Goal: Task Accomplishment & Management: Use online tool/utility

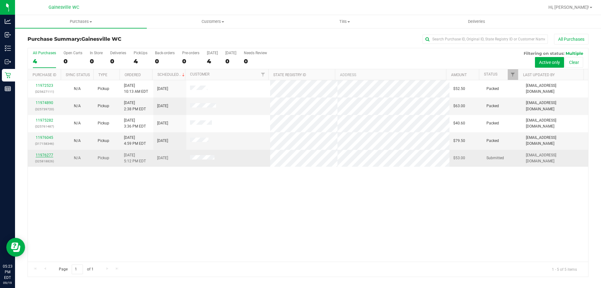
click at [45, 156] on link "11976277" at bounding box center [45, 155] width 18 height 4
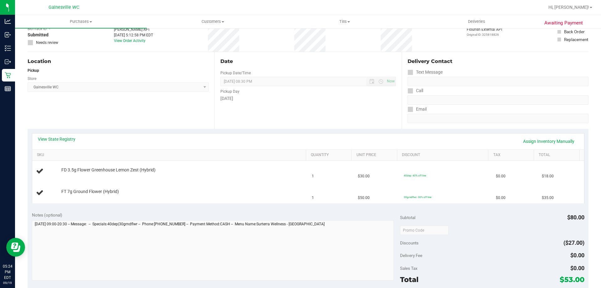
scroll to position [125, 0]
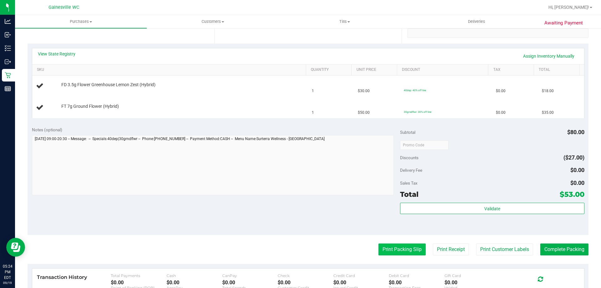
click at [405, 252] on button "Print Packing Slip" at bounding box center [401, 249] width 47 height 12
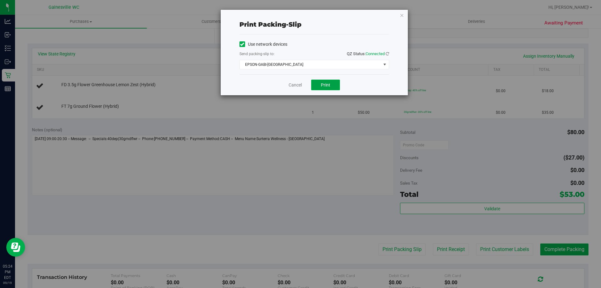
click at [314, 83] on button "Print" at bounding box center [325, 85] width 29 height 11
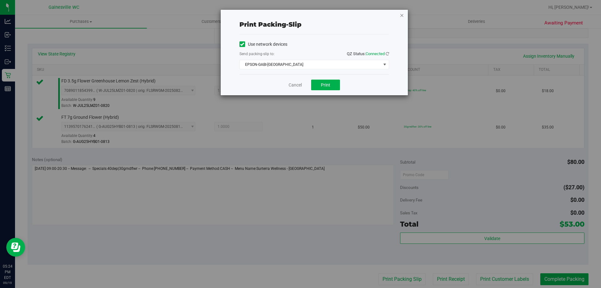
click at [401, 15] on icon "button" at bounding box center [402, 15] width 4 height 8
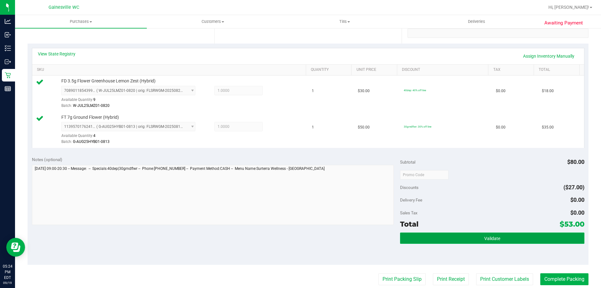
click at [485, 239] on span "Validate" at bounding box center [492, 238] width 16 height 5
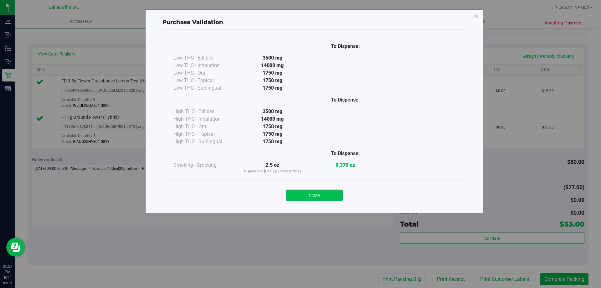
click at [321, 190] on button "Close" at bounding box center [314, 194] width 57 height 11
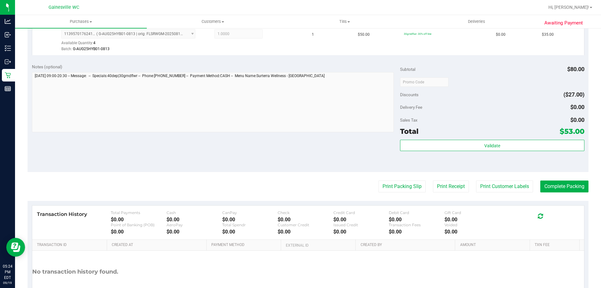
scroll to position [260, 0]
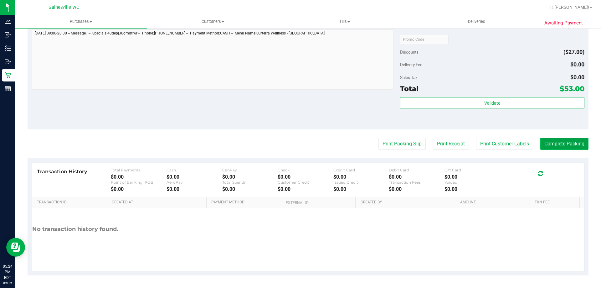
click at [569, 141] on button "Complete Packing" at bounding box center [564, 144] width 48 height 12
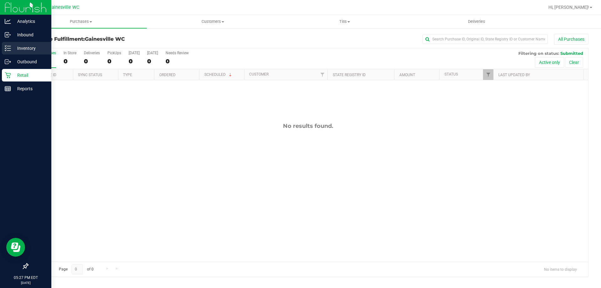
click at [3, 49] on div "Inventory" at bounding box center [26, 48] width 49 height 13
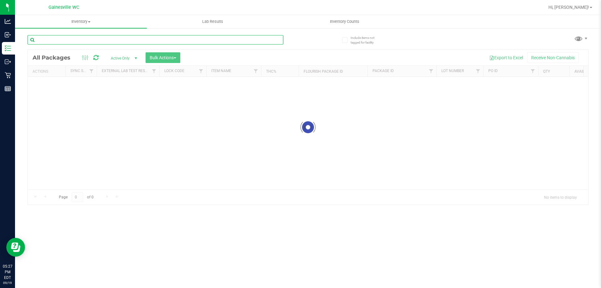
click at [138, 37] on div "Inventory All packages All inventory Waste log Create inventory Lab Results Inv…" at bounding box center [308, 151] width 586 height 273
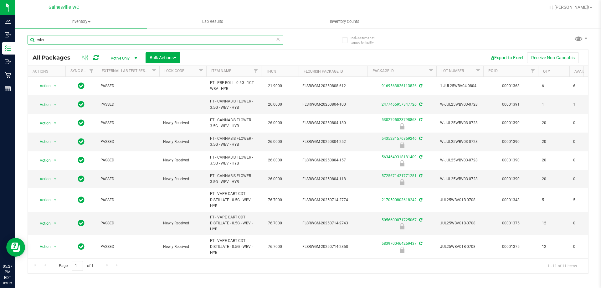
type input "wbv"
click at [278, 40] on icon at bounding box center [278, 39] width 4 height 8
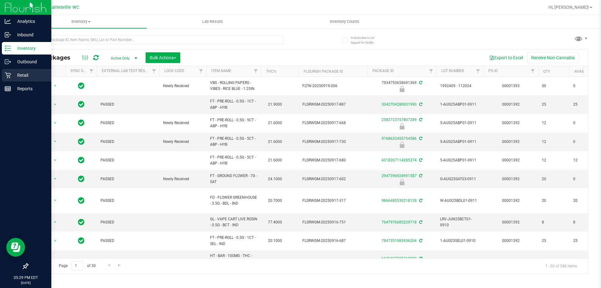
click at [25, 73] on p "Retail" at bounding box center [30, 75] width 38 height 8
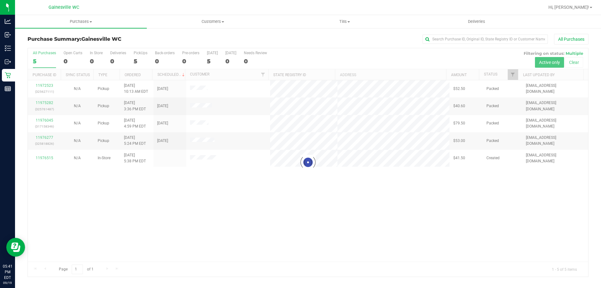
click at [587, 3] on div "Hi, [PERSON_NAME]!" at bounding box center [570, 7] width 49 height 11
click at [587, 4] on div "Hi, [PERSON_NAME]!" at bounding box center [570, 7] width 49 height 11
click at [587, 6] on span "Hi, [PERSON_NAME]!" at bounding box center [568, 7] width 41 height 5
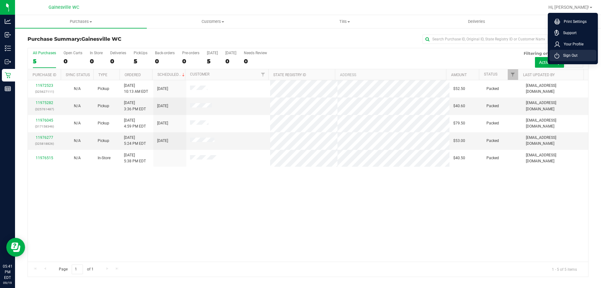
click at [565, 56] on span "Sign Out" at bounding box center [568, 55] width 18 height 6
